Goal: Task Accomplishment & Management: Manage account settings

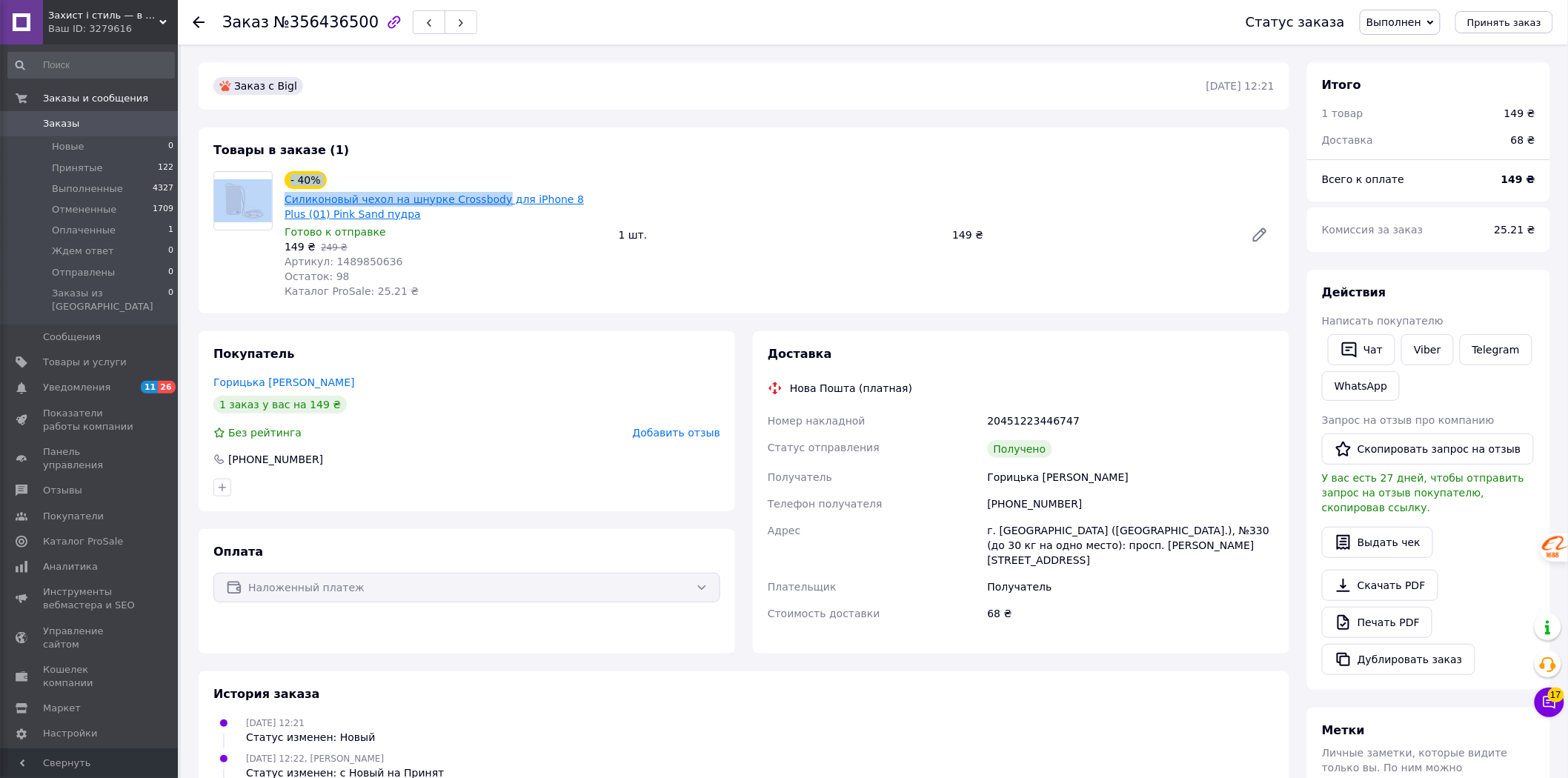
drag, startPoint x: 275, startPoint y: 197, endPoint x: 485, endPoint y: 200, distance: 210.0
click at [485, 200] on div "- 40% Силиконовый чехол на шнурке Crossbody для iPhone 8 Plus (01) Pink Sand пу…" at bounding box center [744, 235] width 1073 height 128
click at [85, 356] on span "Товары и услуги" at bounding box center [85, 362] width 84 height 13
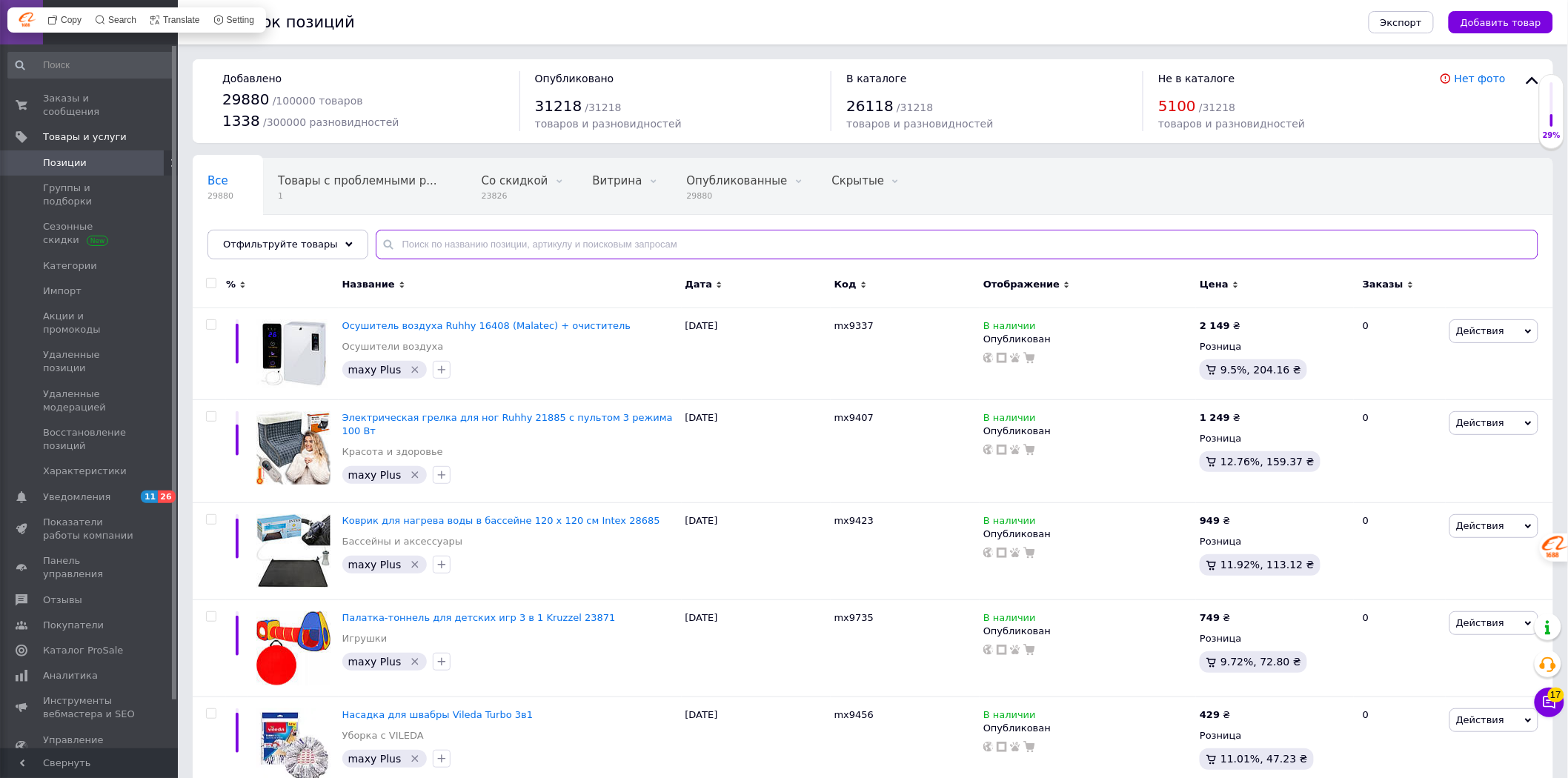
click at [432, 246] on input "text" at bounding box center [956, 245] width 1163 height 30
paste input "Силиконовый чехол на шнурке Crossbody для iPhone 8 Plus (01) Pink Sand пудра - …"
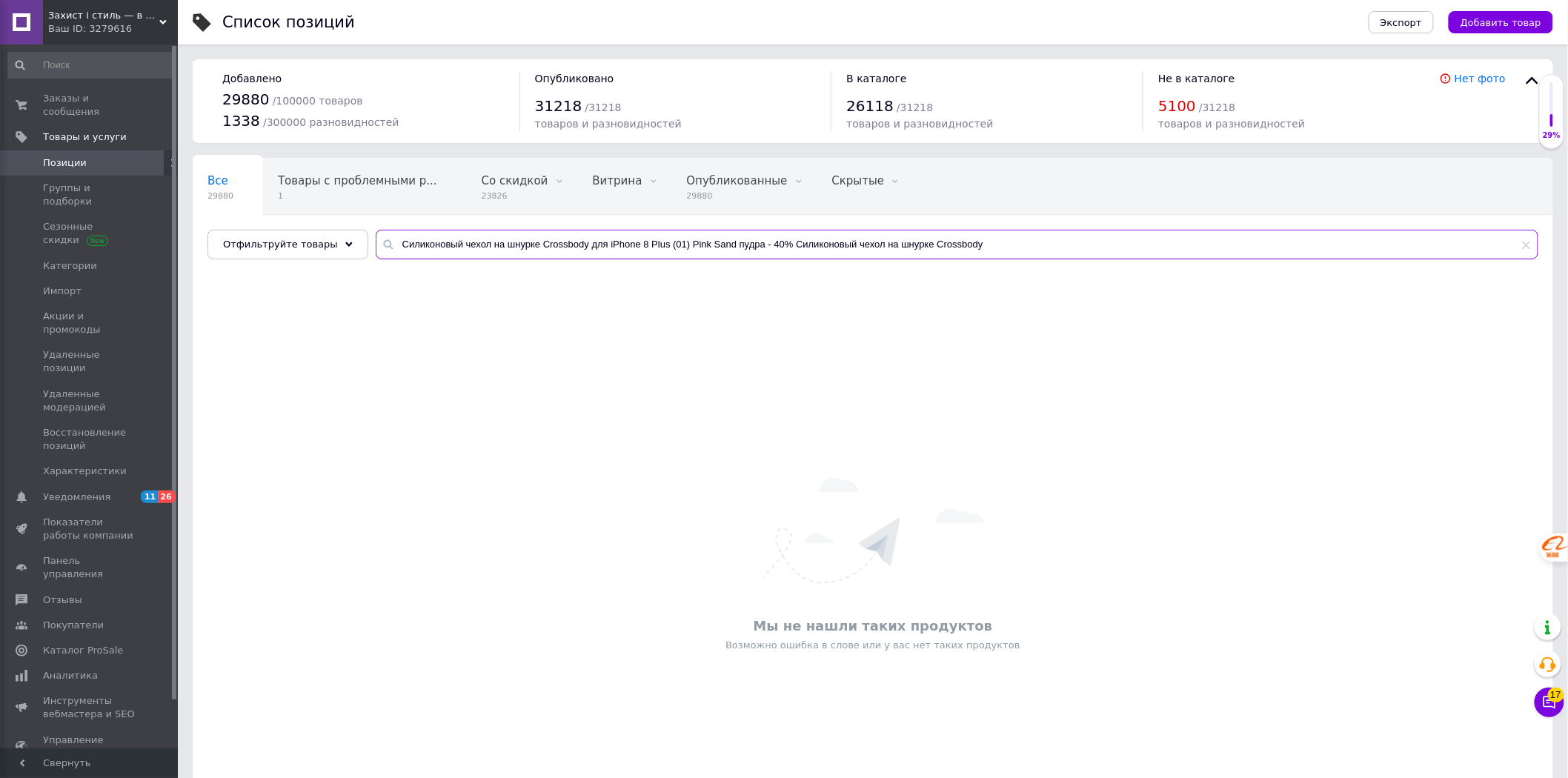
drag, startPoint x: 983, startPoint y: 241, endPoint x: 575, endPoint y: 254, distance: 408.2
click at [575, 254] on input "Силиконовый чехол на шнурке Crossbody для iPhone 8 Plus (01) Pink Sand пудра - …" at bounding box center [956, 245] width 1163 height 30
type input "Силиконовый чехол на шнурке Crossbody"
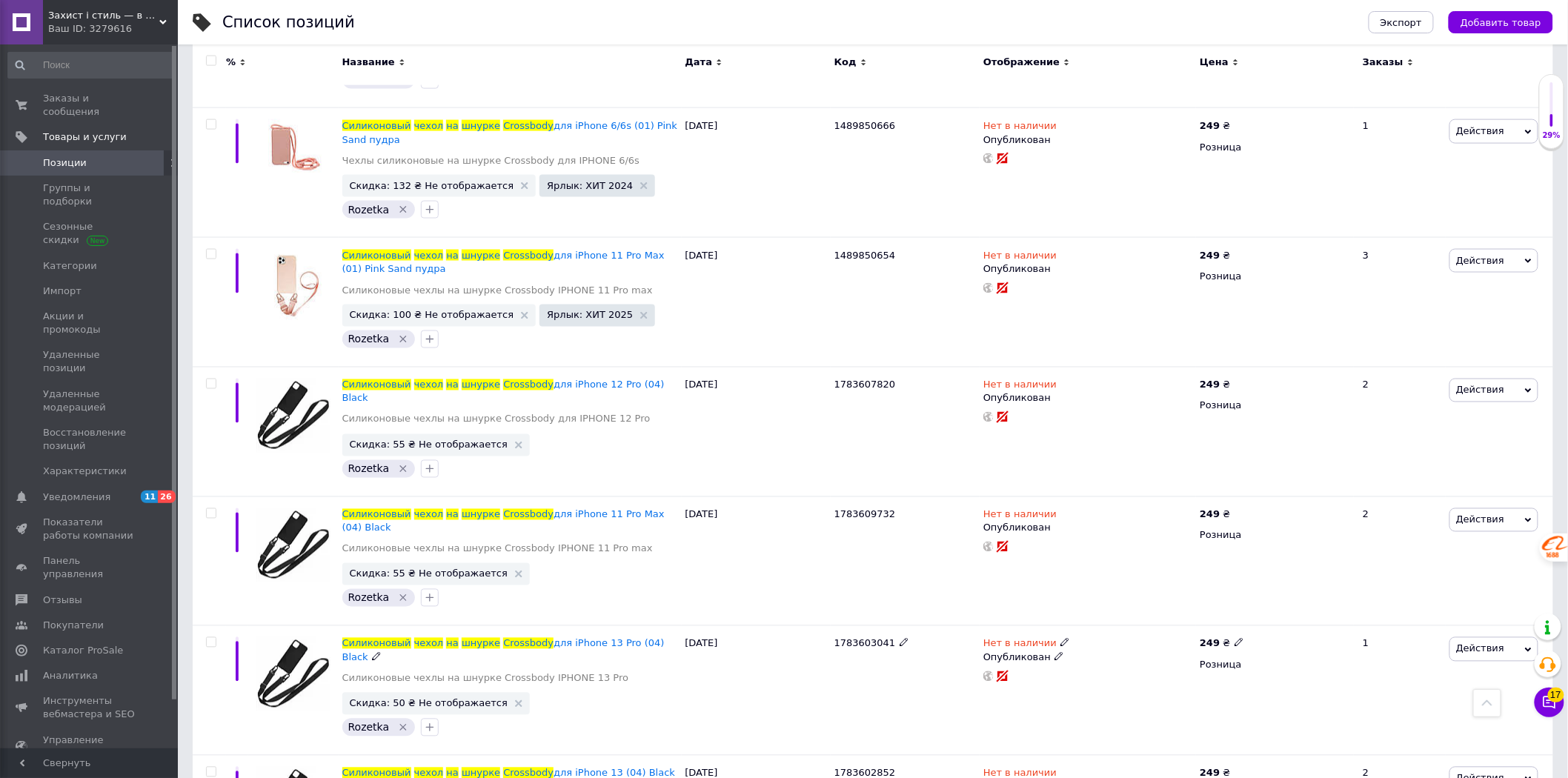
scroll to position [989, 0]
